Goal: Task Accomplishment & Management: Use online tool/utility

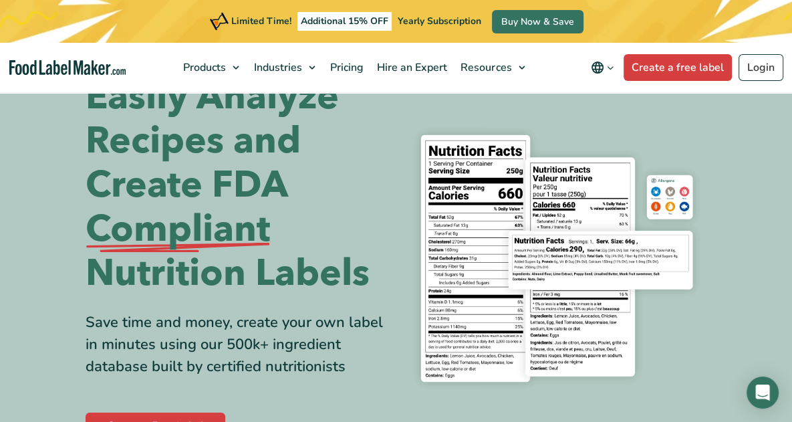
scroll to position [104, 0]
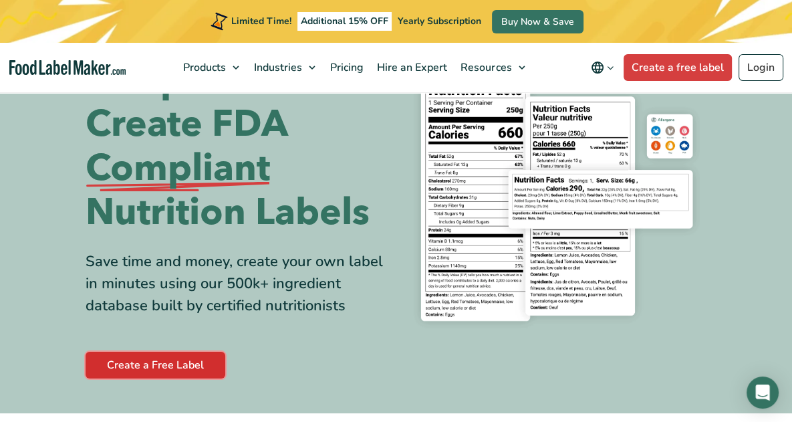
click at [115, 351] on link "Create a Free Label" at bounding box center [156, 364] width 140 height 27
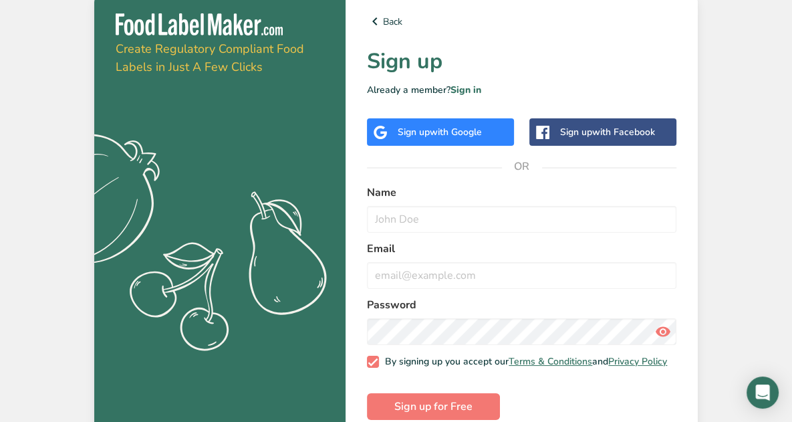
click at [782, 411] on div at bounding box center [782, 411] width 0 height 0
